Goal: Transaction & Acquisition: Obtain resource

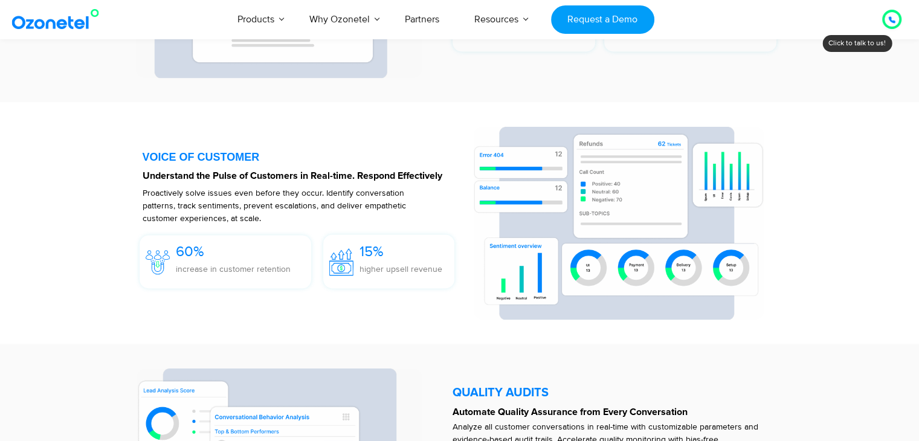
scroll to position [1933, 0]
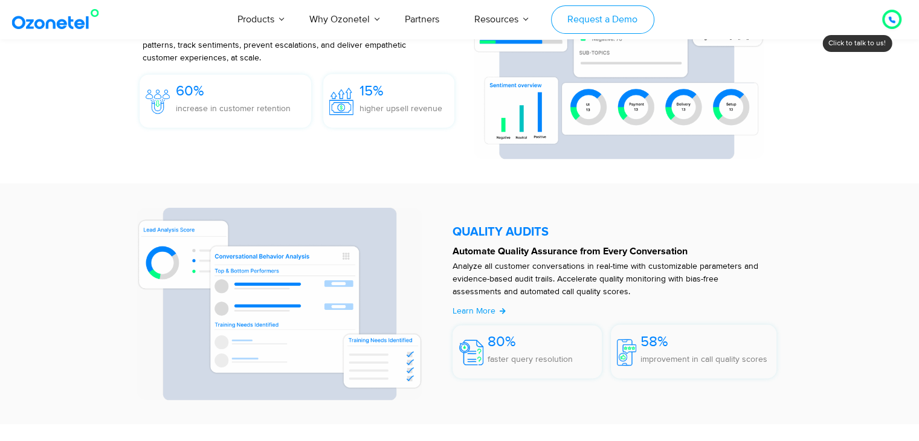
click at [587, 14] on link "Request a Demo" at bounding box center [602, 19] width 103 height 28
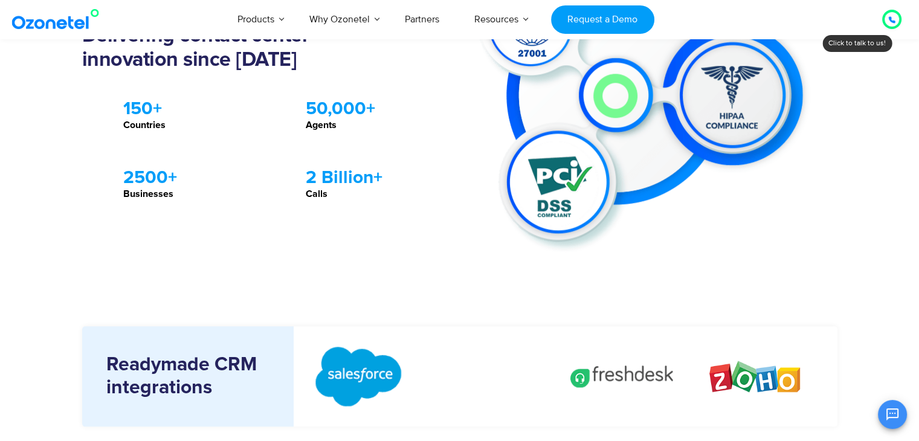
scroll to position [1269, 0]
